Goal: Find specific page/section: Find specific page/section

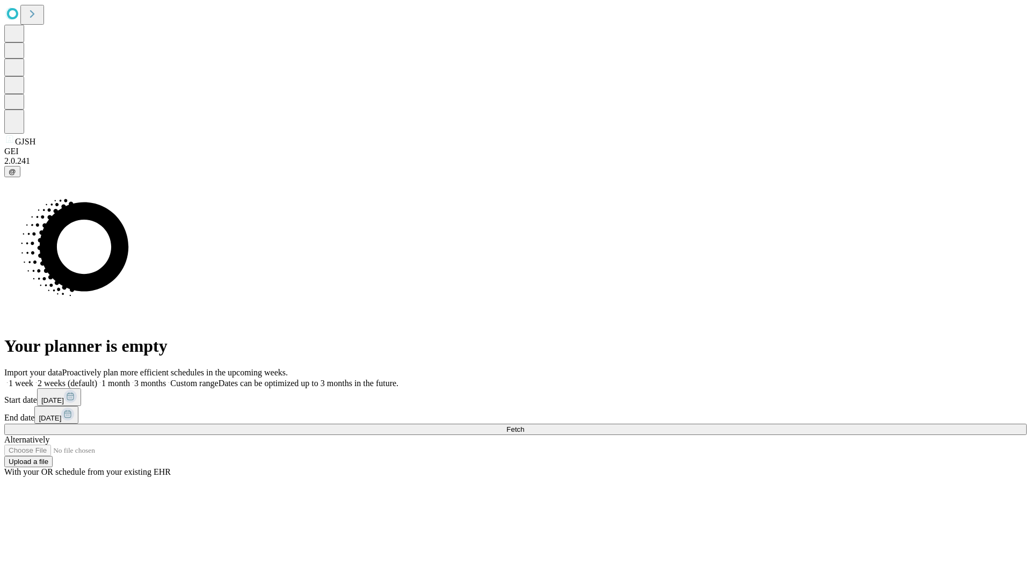
click at [524, 425] on span "Fetch" at bounding box center [516, 429] width 18 height 8
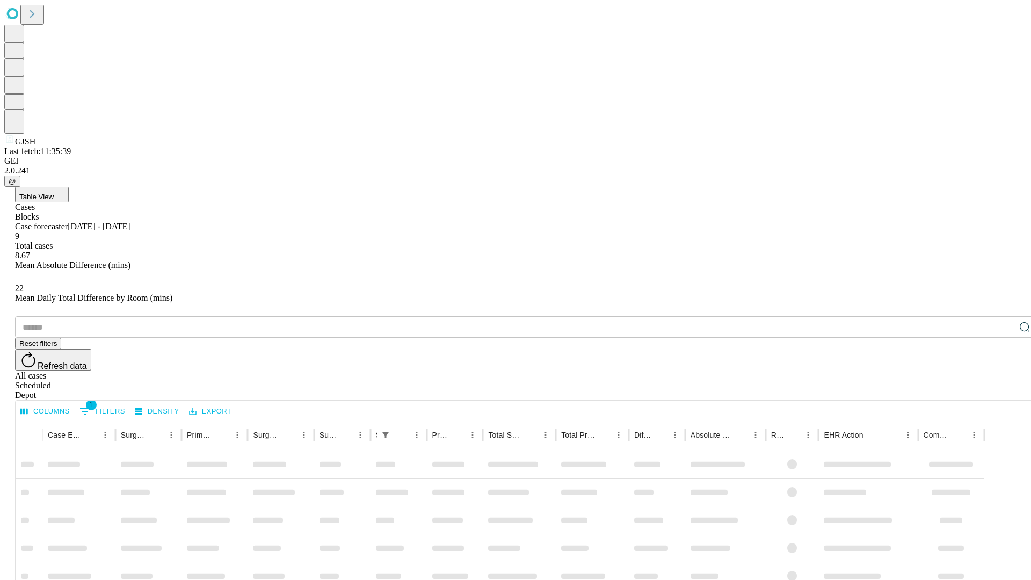
click at [1003, 391] on div "Depot" at bounding box center [526, 396] width 1023 height 10
